Goal: Task Accomplishment & Management: Complete application form

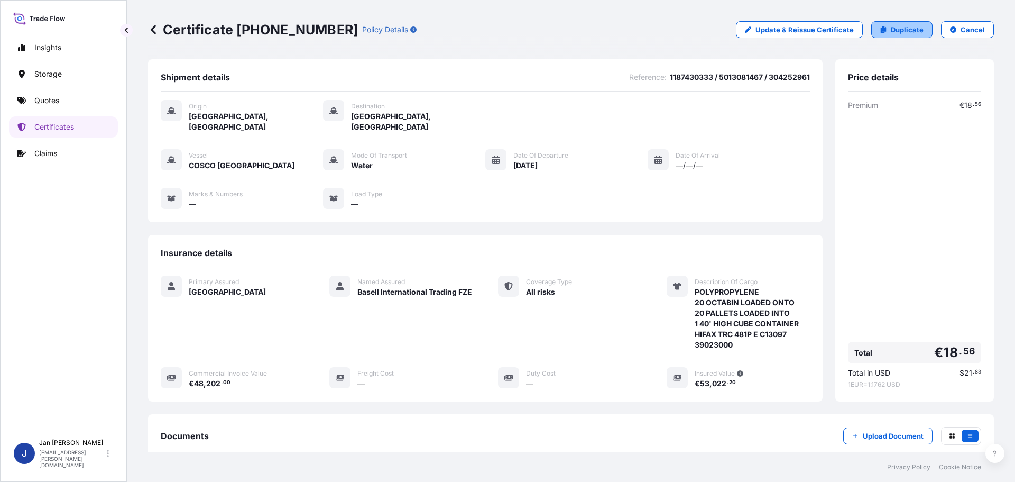
click at [908, 33] on p "Duplicate" at bounding box center [907, 29] width 33 height 11
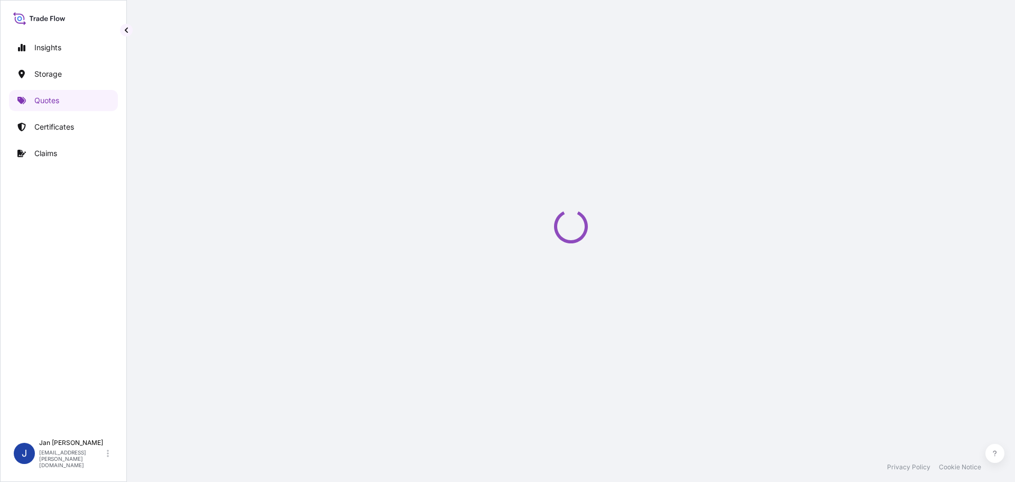
select select "Water"
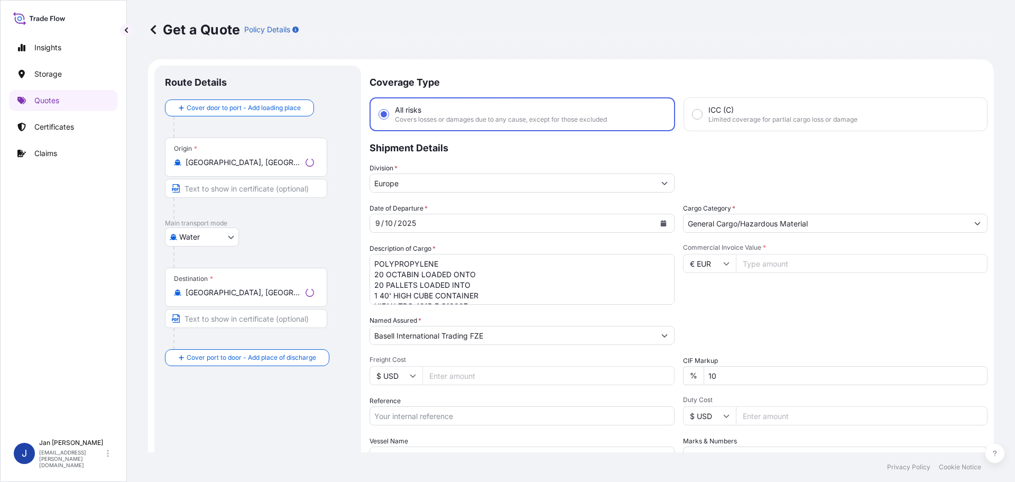
scroll to position [17, 0]
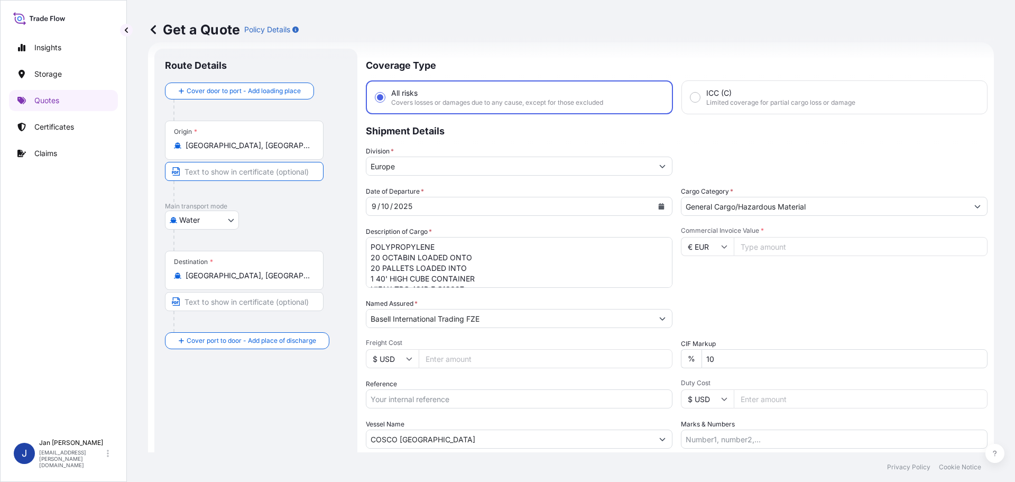
click at [285, 178] on input "Text to appear on certificate" at bounding box center [244, 171] width 159 height 19
click at [282, 141] on input "[GEOGRAPHIC_DATA], [GEOGRAPHIC_DATA]" at bounding box center [248, 145] width 125 height 11
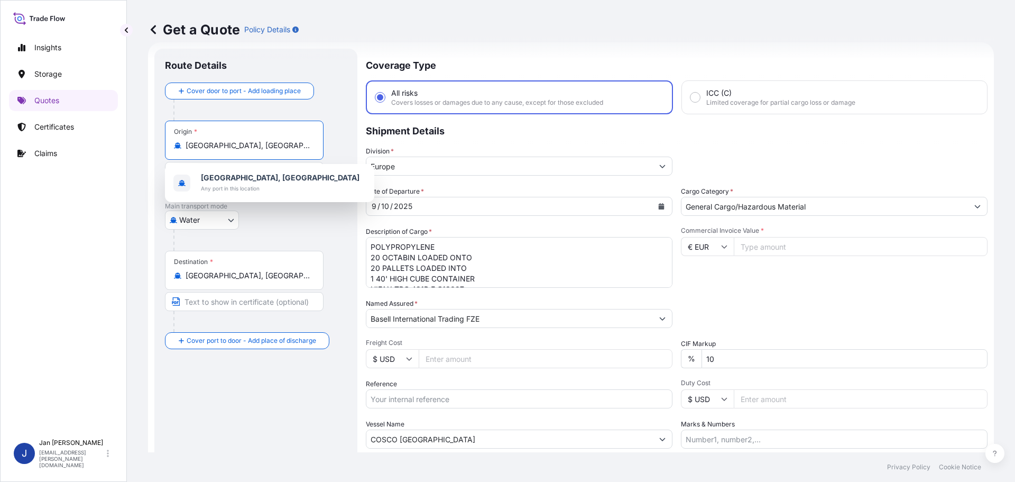
click at [282, 141] on input "[GEOGRAPHIC_DATA], [GEOGRAPHIC_DATA]" at bounding box center [248, 145] width 125 height 11
paste input "[GEOGRAPHIC_DATA], [GEOGRAPHIC_DATA]"
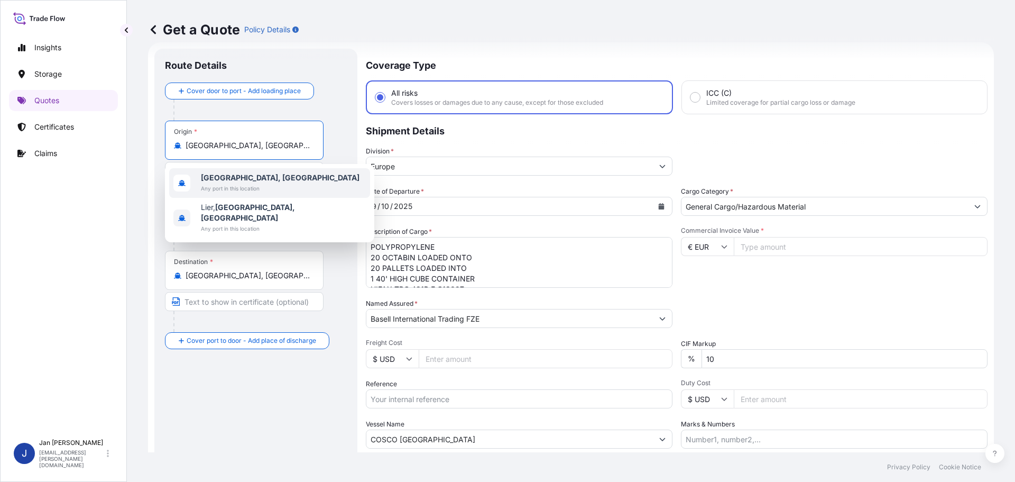
click at [251, 182] on span "[GEOGRAPHIC_DATA], [GEOGRAPHIC_DATA]" at bounding box center [280, 177] width 159 height 11
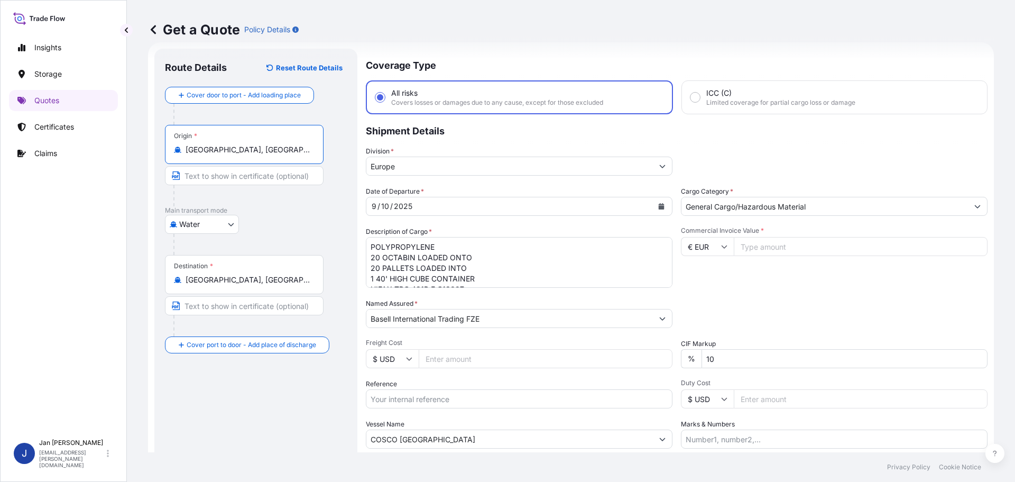
type input "[GEOGRAPHIC_DATA], [GEOGRAPHIC_DATA]"
click at [242, 289] on div "Destination * [GEOGRAPHIC_DATA], [GEOGRAPHIC_DATA], [GEOGRAPHIC_DATA]" at bounding box center [244, 274] width 159 height 39
click at [242, 285] on input "[GEOGRAPHIC_DATA], [GEOGRAPHIC_DATA], [GEOGRAPHIC_DATA]" at bounding box center [248, 279] width 125 height 11
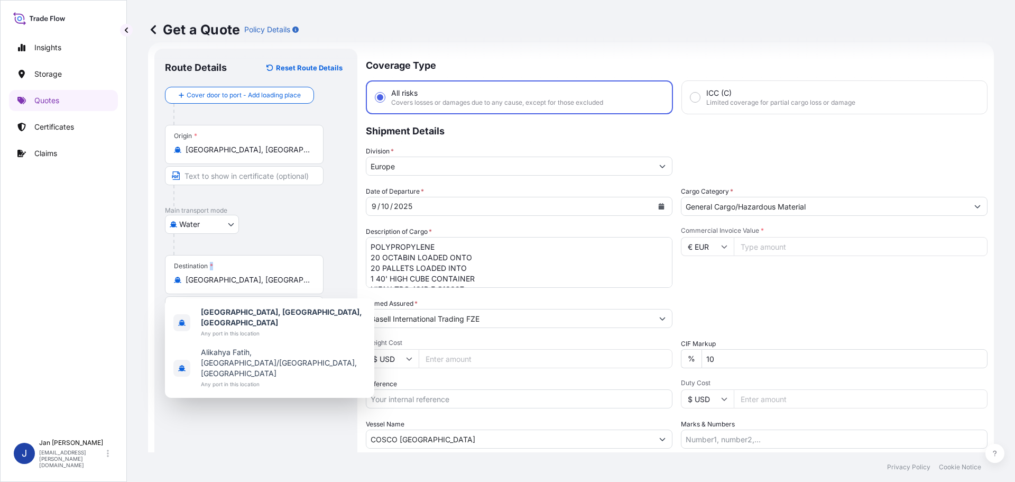
drag, startPoint x: 243, startPoint y: 289, endPoint x: 244, endPoint y: 283, distance: 5.9
click at [243, 286] on div "Destination * [GEOGRAPHIC_DATA], [GEOGRAPHIC_DATA], [GEOGRAPHIC_DATA]" at bounding box center [244, 274] width 159 height 39
click at [243, 285] on input "[GEOGRAPHIC_DATA], [GEOGRAPHIC_DATA], [GEOGRAPHIC_DATA]" at bounding box center [248, 279] width 125 height 11
click at [244, 283] on input "[GEOGRAPHIC_DATA], [GEOGRAPHIC_DATA], [GEOGRAPHIC_DATA]" at bounding box center [248, 279] width 125 height 11
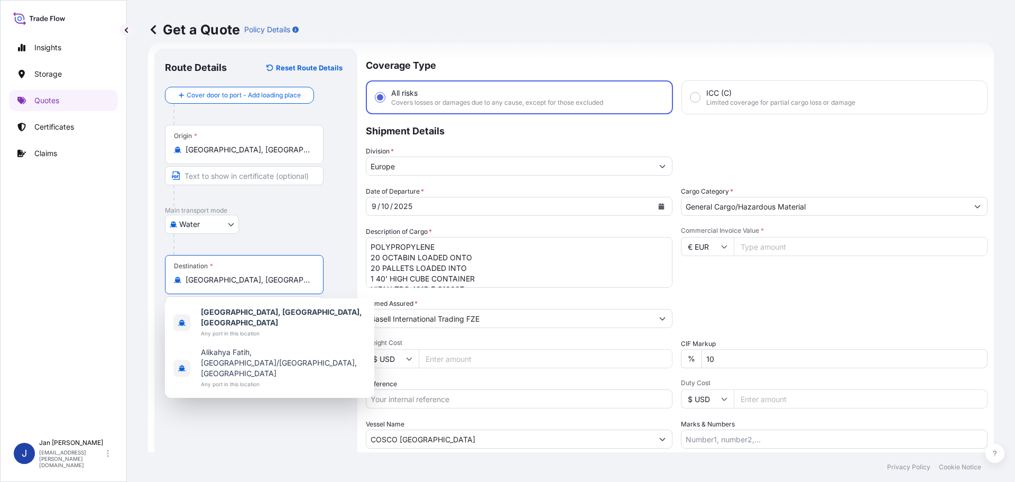
click at [244, 283] on input "[GEOGRAPHIC_DATA], [GEOGRAPHIC_DATA], [GEOGRAPHIC_DATA]" at bounding box center [248, 279] width 125 height 11
paste input "[GEOGRAPHIC_DATA]"
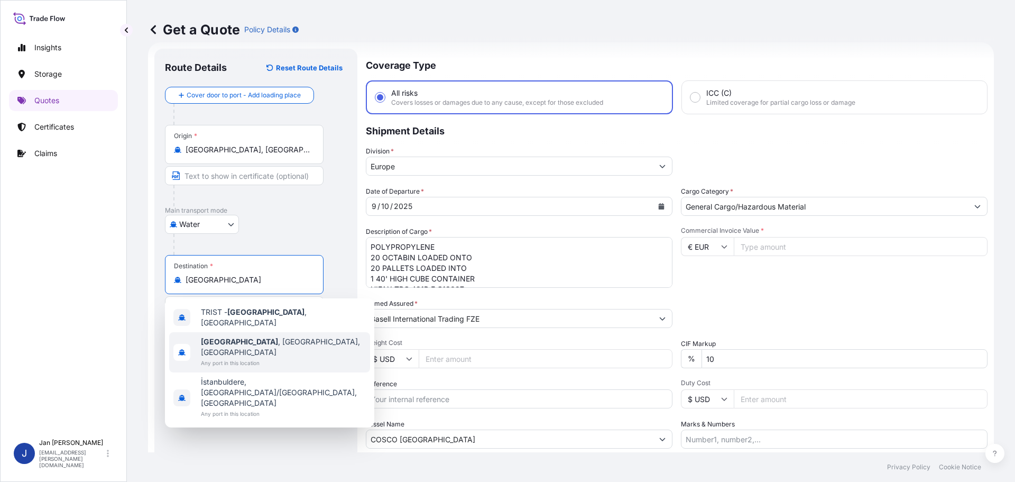
click at [265, 357] on span "Any port in this location" at bounding box center [283, 362] width 165 height 11
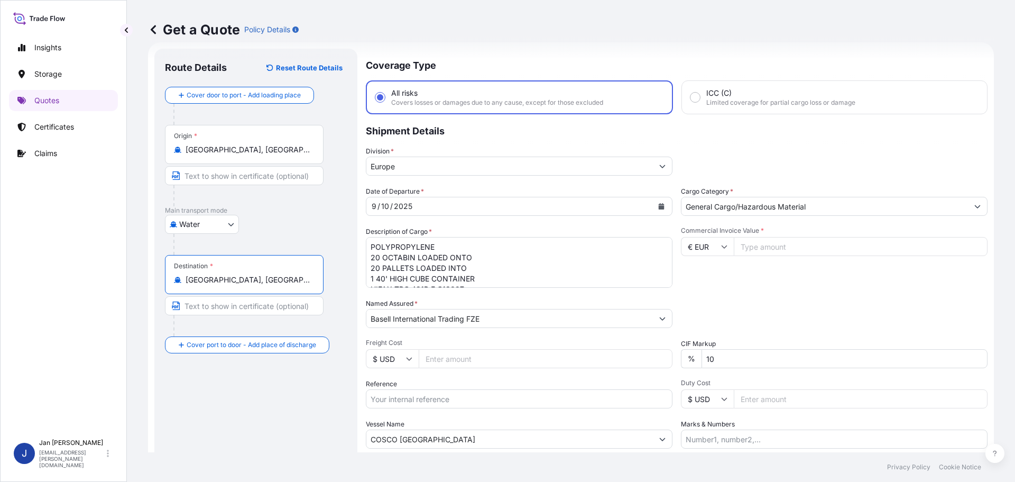
type input "[GEOGRAPHIC_DATA], [GEOGRAPHIC_DATA], [GEOGRAPHIC_DATA]"
click at [510, 263] on textarea "POLYPROPYLENE 20 OCTABIN LOADED ONTO 20 PALLETS LOADED INTO 1 40' HIGH CUBE CON…" at bounding box center [519, 262] width 307 height 51
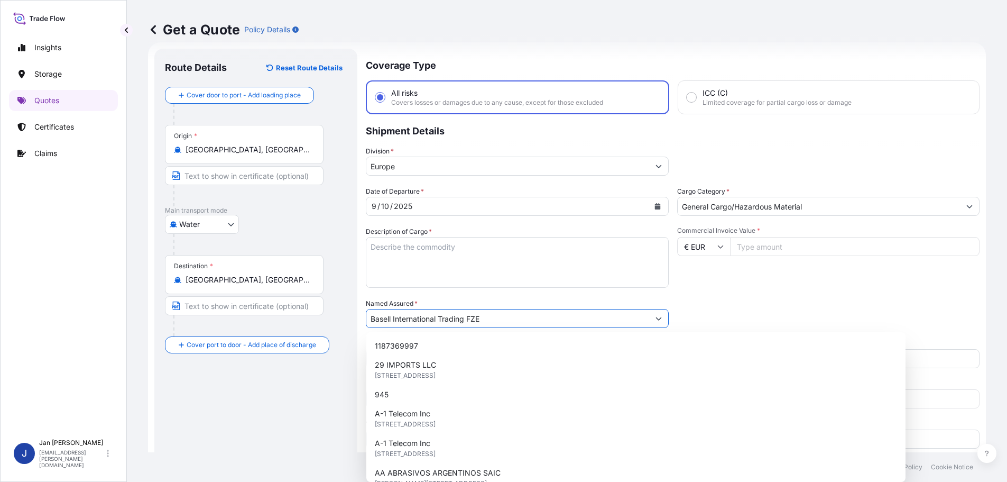
click at [520, 323] on input "Basell International Trading FZE" at bounding box center [507, 318] width 283 height 19
click at [799, 312] on div "Packing Category Type to search a container mode Please select a primary mode o…" at bounding box center [828, 313] width 303 height 30
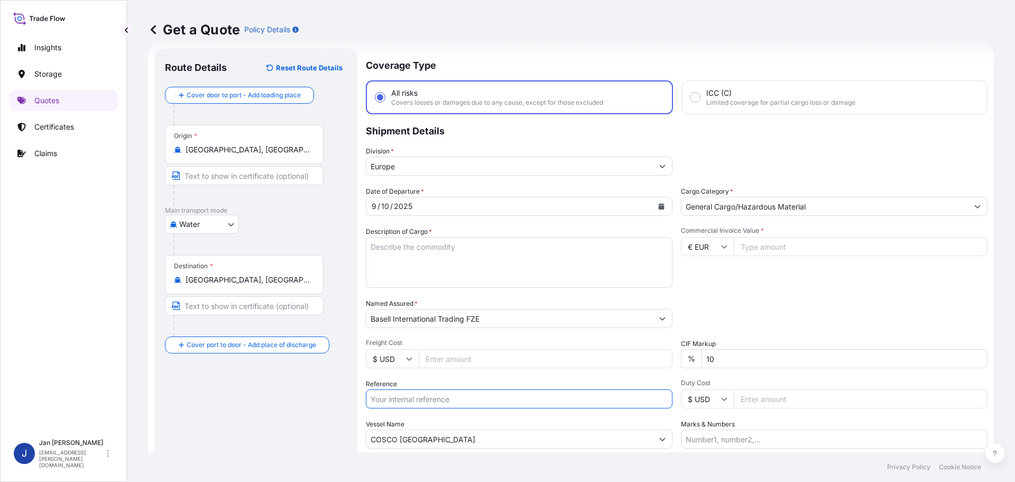
click at [518, 403] on input "Reference" at bounding box center [519, 398] width 307 height 19
paste input "1187434047"
type input "1187434047"
click at [494, 436] on input "COSCO [GEOGRAPHIC_DATA]" at bounding box center [509, 438] width 286 height 19
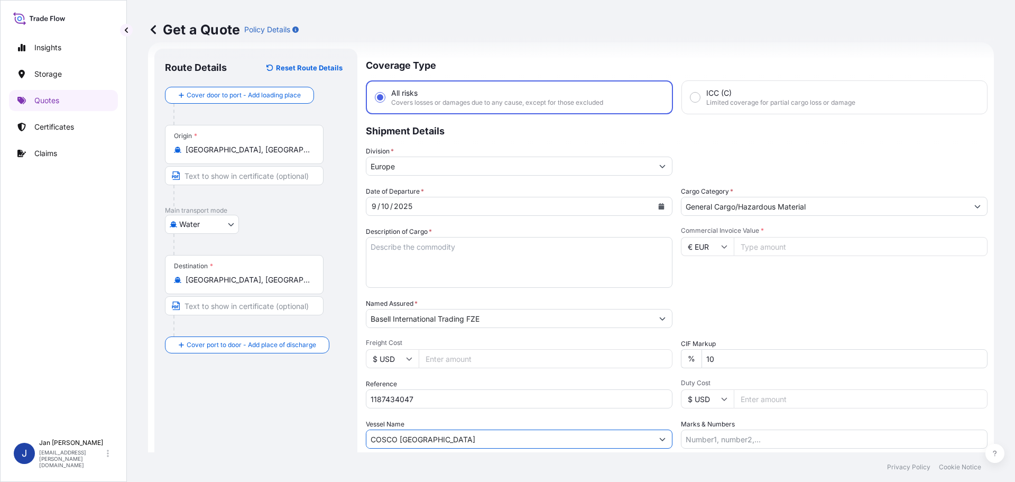
click at [494, 436] on input "COSCO [GEOGRAPHIC_DATA]" at bounding box center [509, 438] width 286 height 19
paste input "TRAIGUEN"
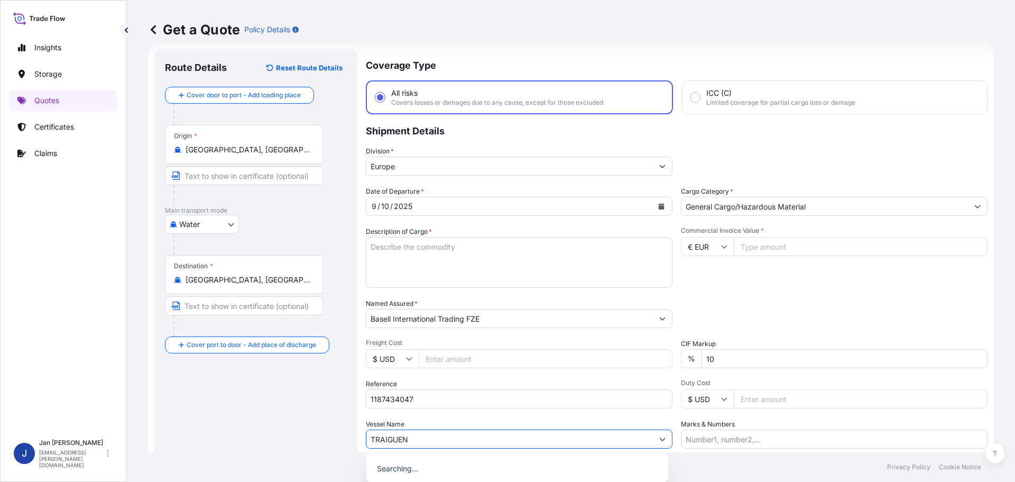
type input "TRAIGUEN"
click at [864, 279] on div "Commercial Invoice Value * € EUR" at bounding box center [834, 256] width 307 height 61
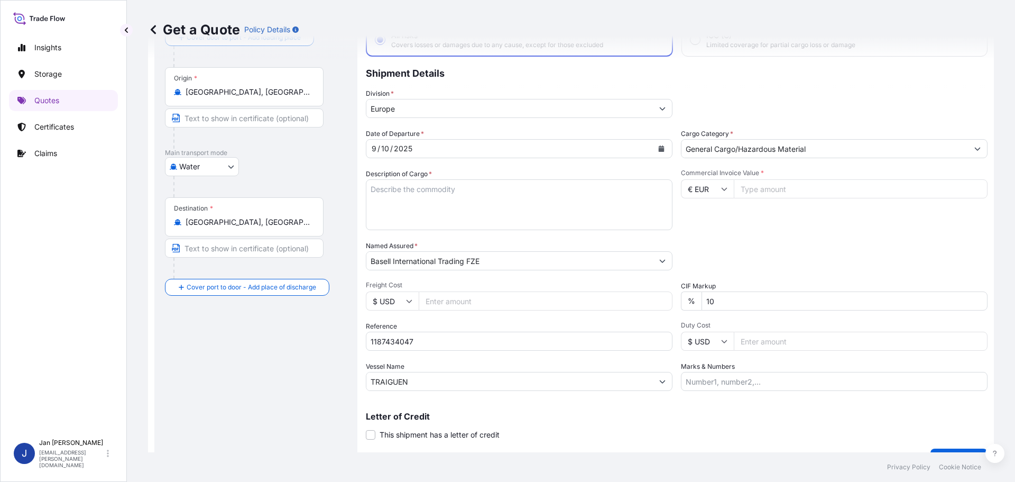
scroll to position [98, 0]
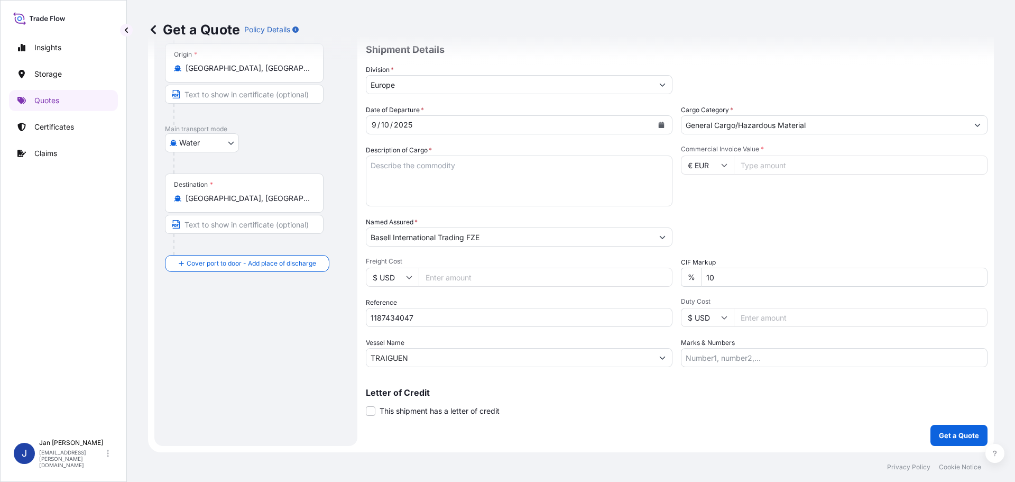
click at [466, 328] on div "Date of Departure * [DATE] Cargo Category * General Cargo/Hazardous Material De…" at bounding box center [677, 236] width 622 height 262
click at [467, 318] on input "1187434047" at bounding box center [519, 317] width 307 height 19
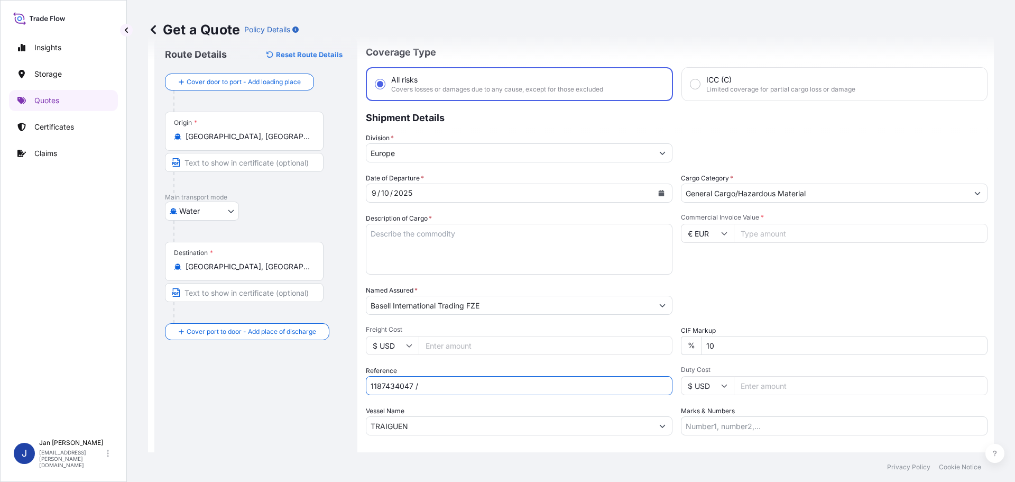
scroll to position [10, 0]
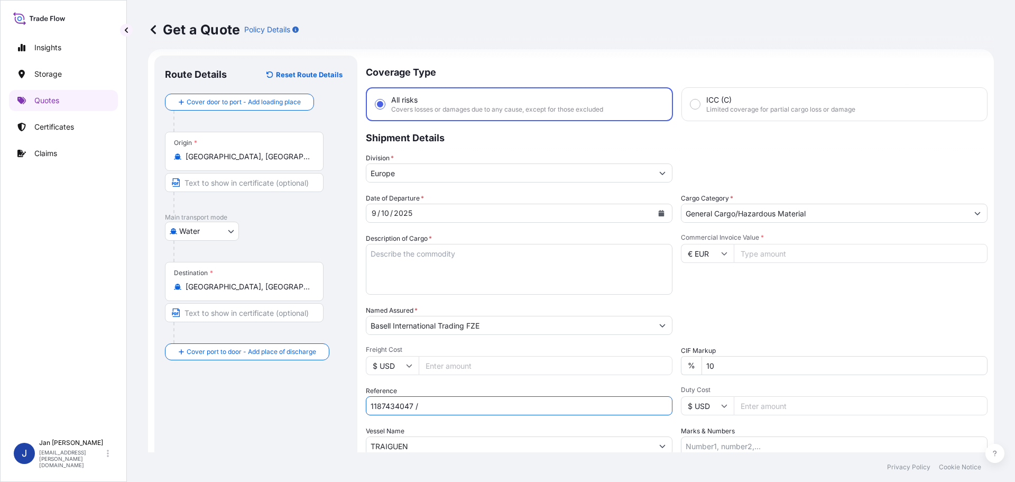
type input "1187434047 /"
click at [797, 300] on div "Date of Departure * [DATE] Cargo Category * General Cargo/Hazardous Material De…" at bounding box center [677, 324] width 622 height 262
click at [783, 261] on input "Commercial Invoice Value *" at bounding box center [861, 253] width 254 height 19
type input "23003.22"
click at [470, 289] on textarea "POLYPROPYLENE 20 OCTABIN LOADED ONTO 20 PALLETS LOADED INTO 1 40' HIGH CUBE CON…" at bounding box center [519, 269] width 307 height 51
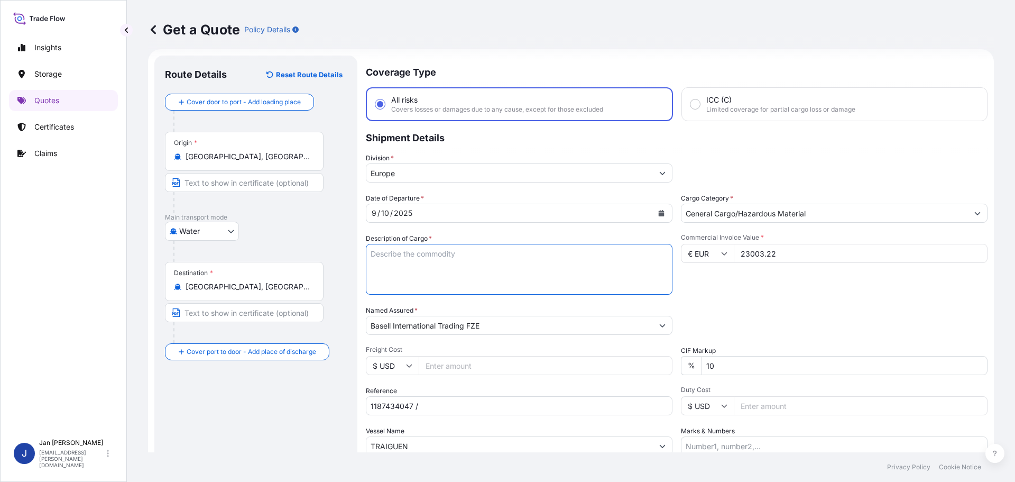
paste textarea "POLYETHYLENE 440 BAGS LOADED ONTO 8 PALLETS LOADED INTO 1 20' CONTAINER(S) PURE…"
type textarea "POLYETHYLENE 440 BAGS LOADED ONTO 8 PALLETS LOADED INTO 1 20' CONTAINER(S) PURE…"
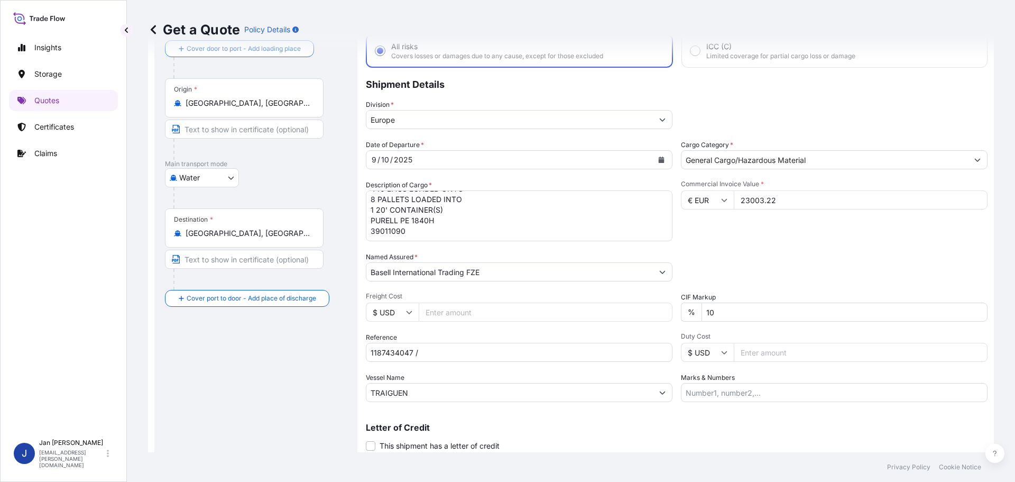
scroll to position [98, 0]
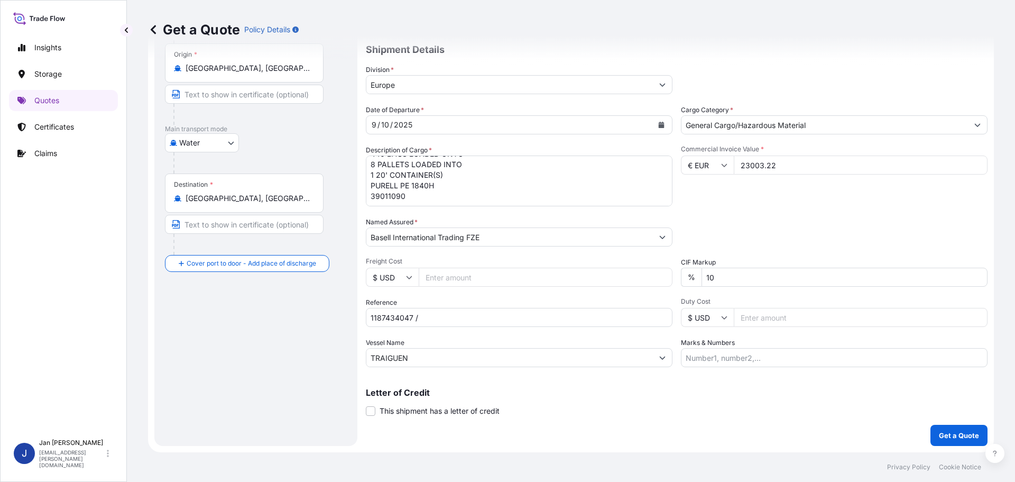
click at [764, 365] on input "Marks & Numbers" at bounding box center [834, 357] width 307 height 19
paste input "ALBIS/[GEOGRAPHIC_DATA]"
type input "ALBIS/[GEOGRAPHIC_DATA]"
click at [782, 229] on div "Packing Category Type to search a container mode Please select a primary mode o…" at bounding box center [834, 232] width 307 height 30
click at [509, 313] on input "1187434047 /" at bounding box center [519, 317] width 307 height 19
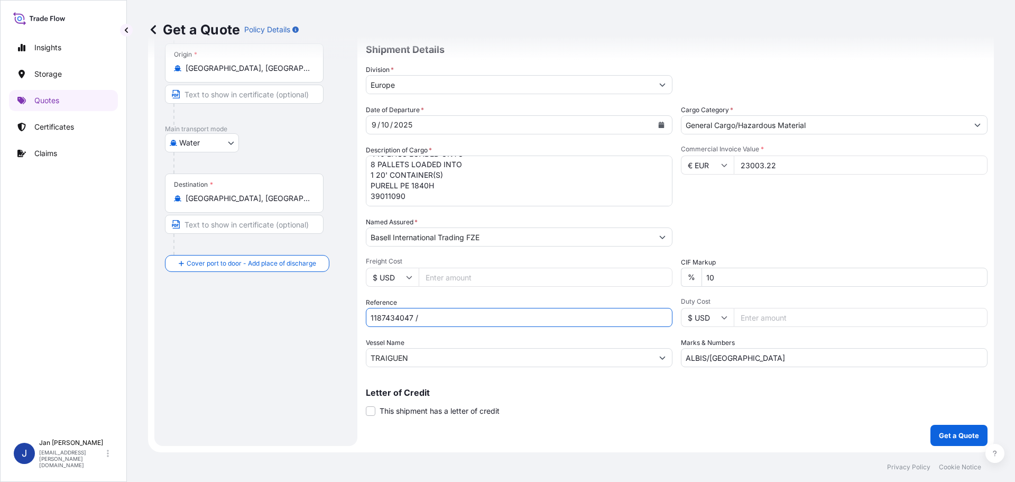
paste input "5013222847 / 5013209896 / 304258442"
type input "1187434047 / 5013222847 / 5013209896 / 304258442"
click at [941, 446] on form "Route Details Reset Route Details Cover door to port - Add loading place Place …" at bounding box center [571, 206] width 846 height 491
click at [939, 440] on p "Get a Quote" at bounding box center [959, 435] width 40 height 11
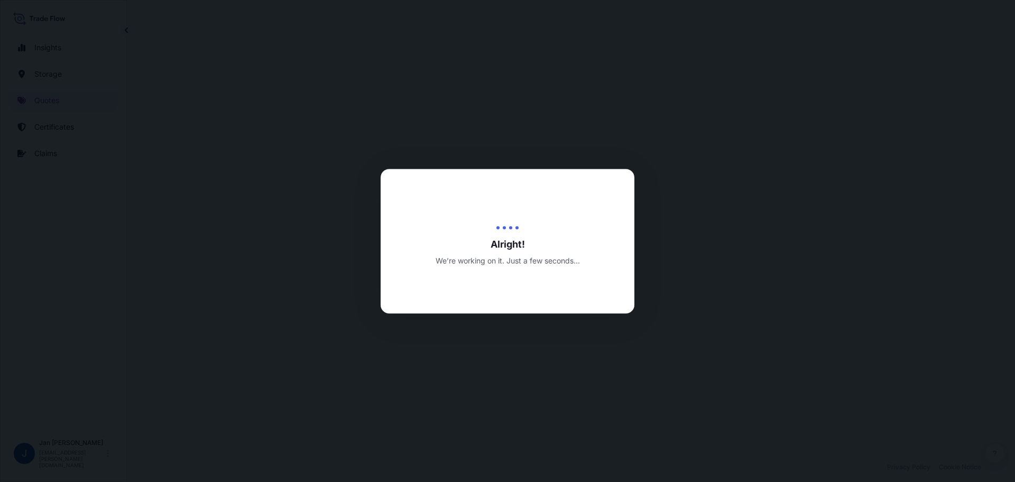
select select "Water"
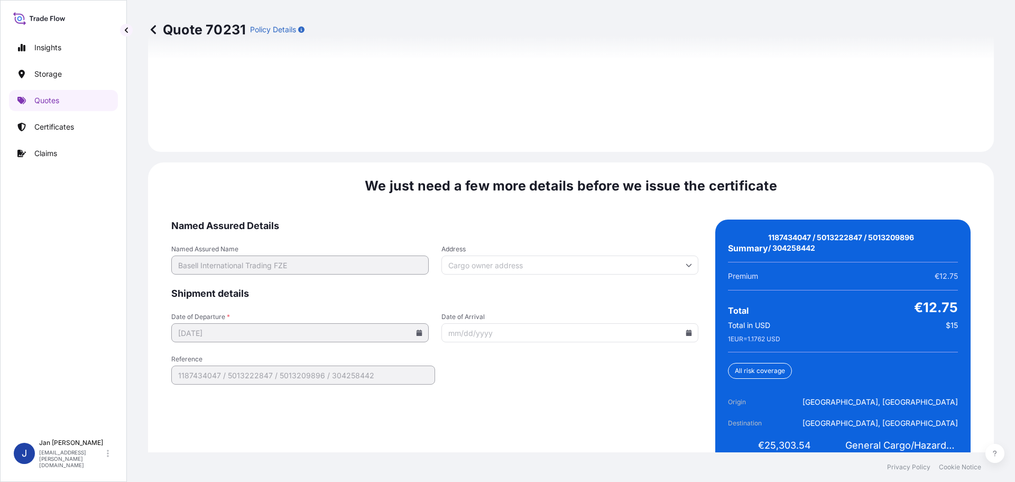
scroll to position [1556, 0]
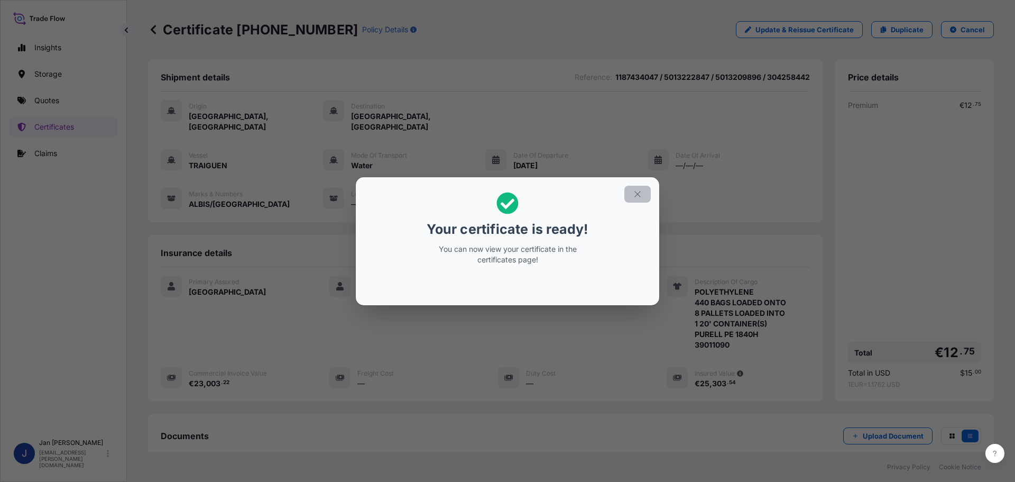
click at [635, 198] on icon "button" at bounding box center [638, 194] width 10 height 10
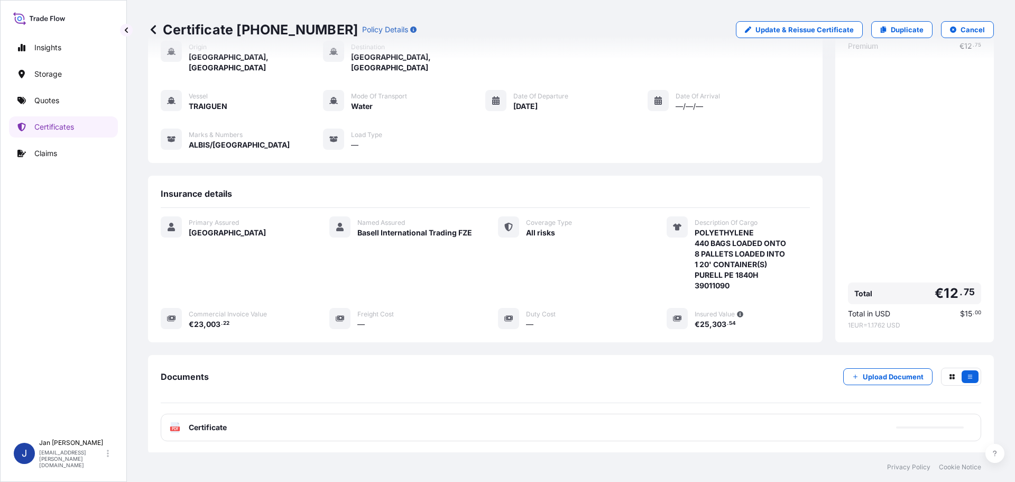
scroll to position [116, 0]
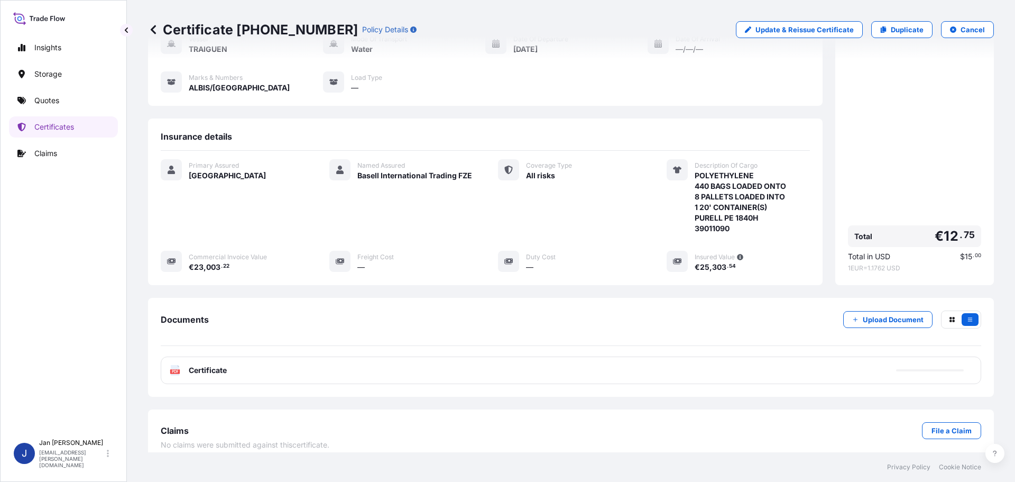
drag, startPoint x: 211, startPoint y: 347, endPoint x: 211, endPoint y: 354, distance: 6.9
click at [212, 356] on div "PDF Certificate" at bounding box center [571, 369] width 820 height 27
click at [211, 365] on span "Certificate" at bounding box center [208, 370] width 38 height 11
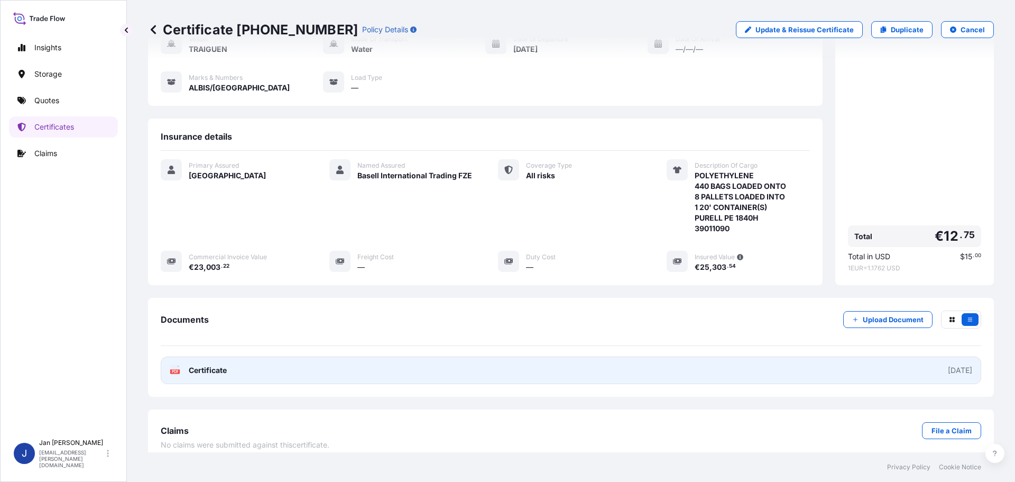
click at [261, 369] on link "PDF Certificate [DATE]" at bounding box center [571, 369] width 820 height 27
